Goal: Information Seeking & Learning: Learn about a topic

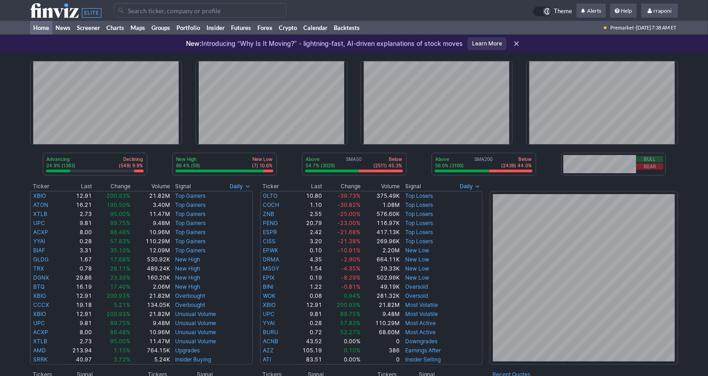
click at [200, 36] on div "New: Introducing “Why Is It Moving?” - lightning-fast, AI-driven explanations o…" at bounding box center [324, 44] width 277 height 20
click at [196, 30] on link "Portfolio" at bounding box center [188, 28] width 30 height 14
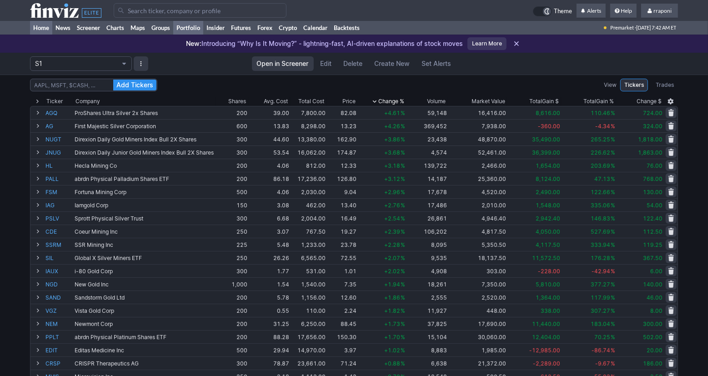
click at [50, 25] on link "Home" at bounding box center [41, 28] width 22 height 14
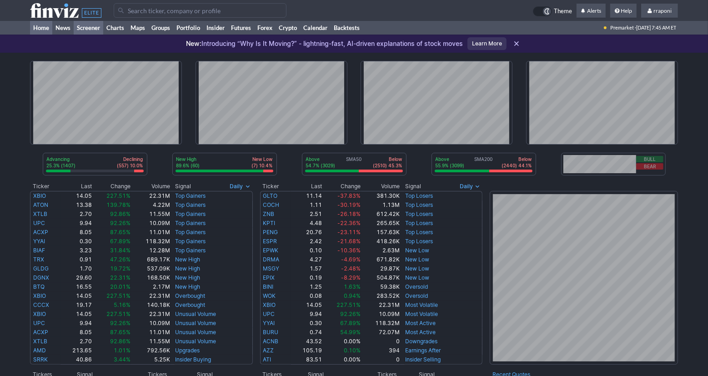
click at [100, 28] on link "Screener" at bounding box center [89, 28] width 30 height 14
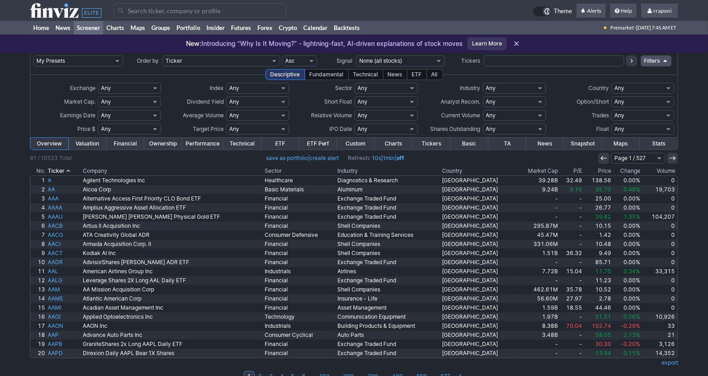
click at [517, 86] on select "Any Stocks only (ex-Funds) Exchange Traded Fund Advertising Agencies Aerospace …" at bounding box center [514, 88] width 63 height 11
select select "gold"
click at [483, 83] on select "Any Stocks only (ex-Funds) Exchange Traded Fund Advertising Agencies Aerospace …" at bounding box center [514, 88] width 63 height 11
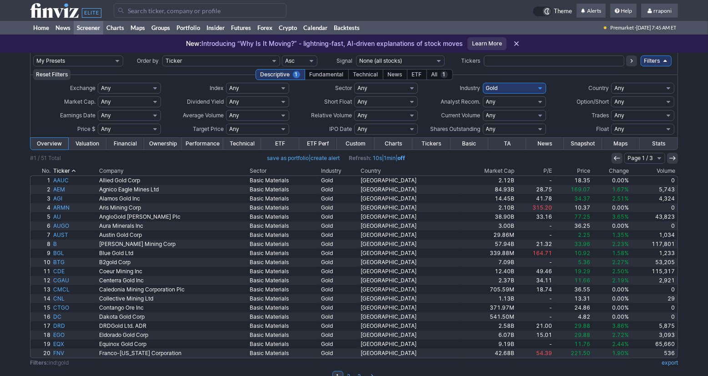
click at [646, 172] on th "Volume" at bounding box center [653, 170] width 47 height 9
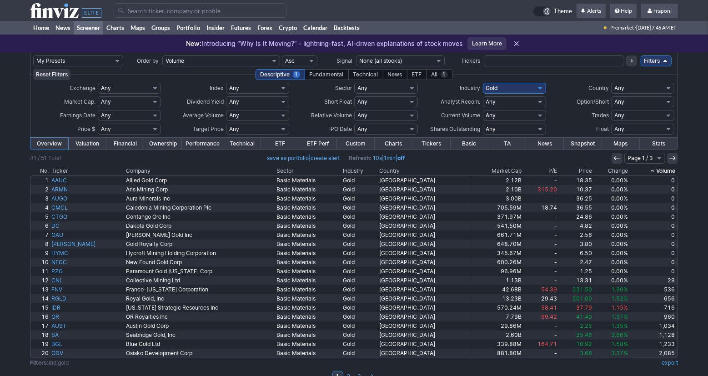
click at [646, 172] on th "Volume" at bounding box center [653, 170] width 48 height 9
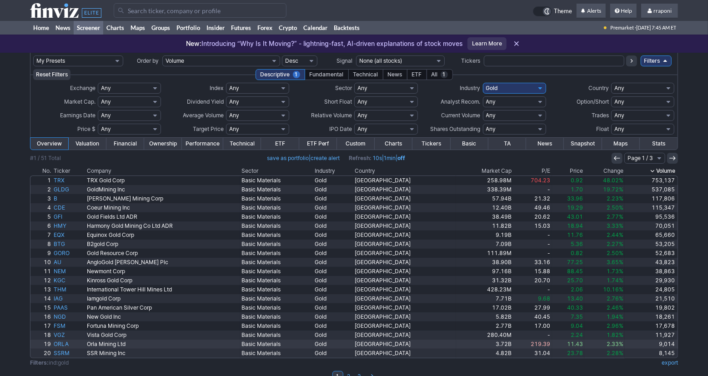
scroll to position [1, 0]
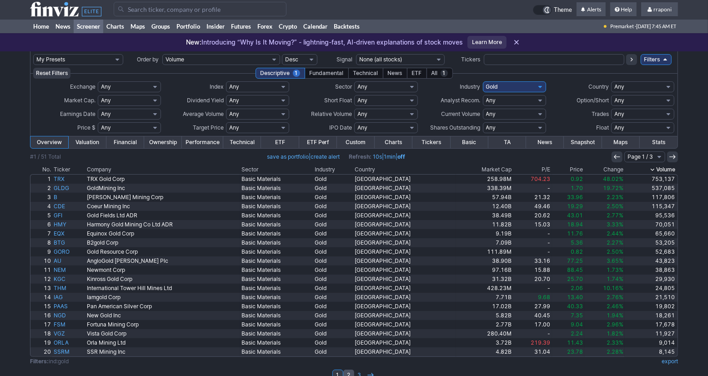
click at [350, 372] on link "2" at bounding box center [348, 374] width 11 height 11
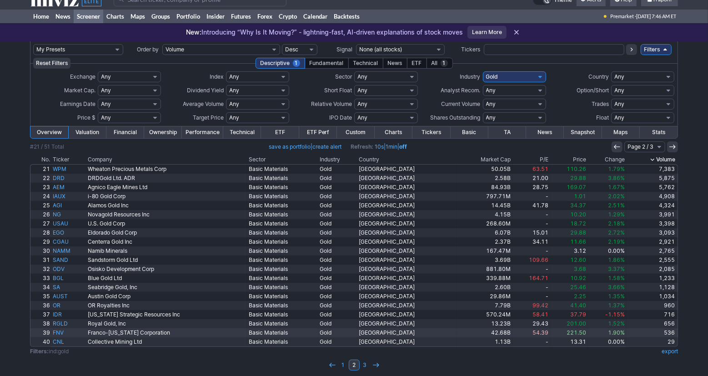
scroll to position [14, 0]
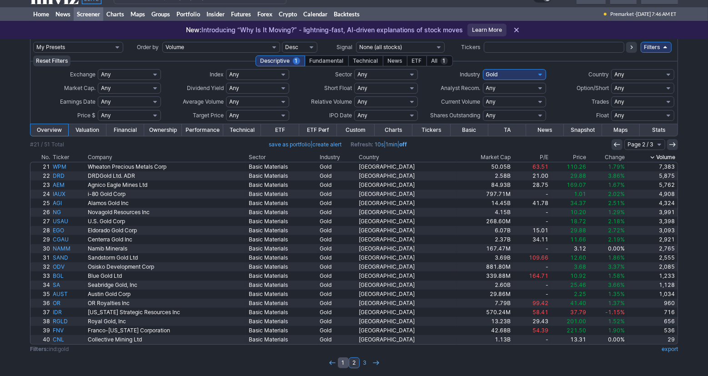
click at [340, 360] on link "1" at bounding box center [343, 362] width 11 height 11
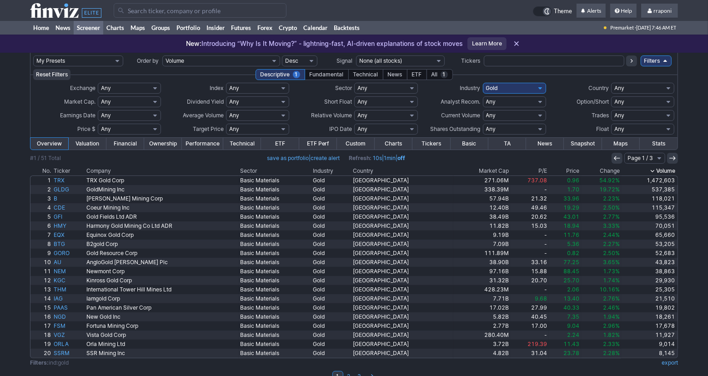
click at [690, 220] on div "My Presets -Save Screen -Edit Screens s: p3 s: p2 s: p1 p: S1 Order by Ticker T…" at bounding box center [354, 222] width 708 height 339
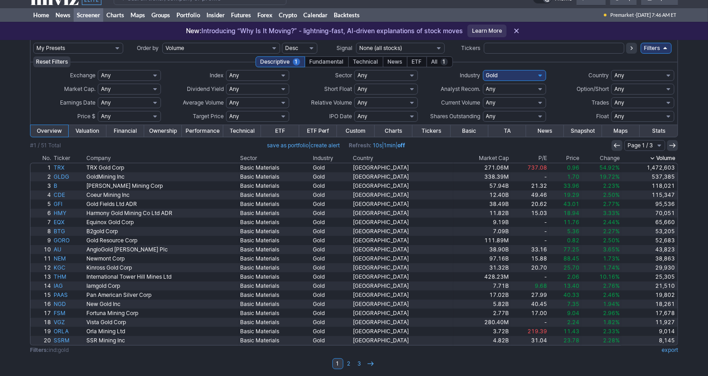
scroll to position [15, 0]
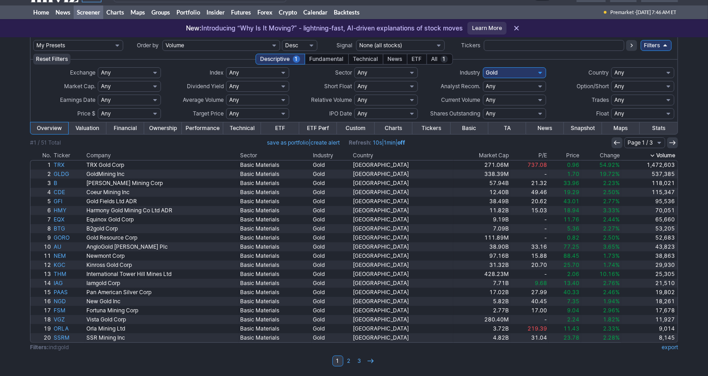
click at [477, 368] on td at bounding box center [354, 371] width 648 height 9
click at [228, 357] on td "1 2 3" at bounding box center [354, 360] width 648 height 13
